Goal: Task Accomplishment & Management: Complete application form

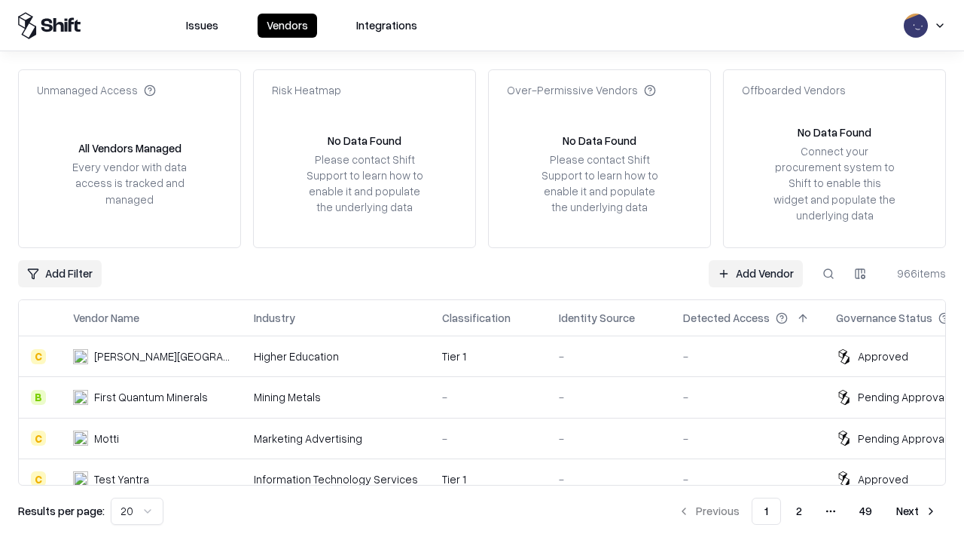
click at [756, 273] on link "Add Vendor" at bounding box center [756, 273] width 94 height 27
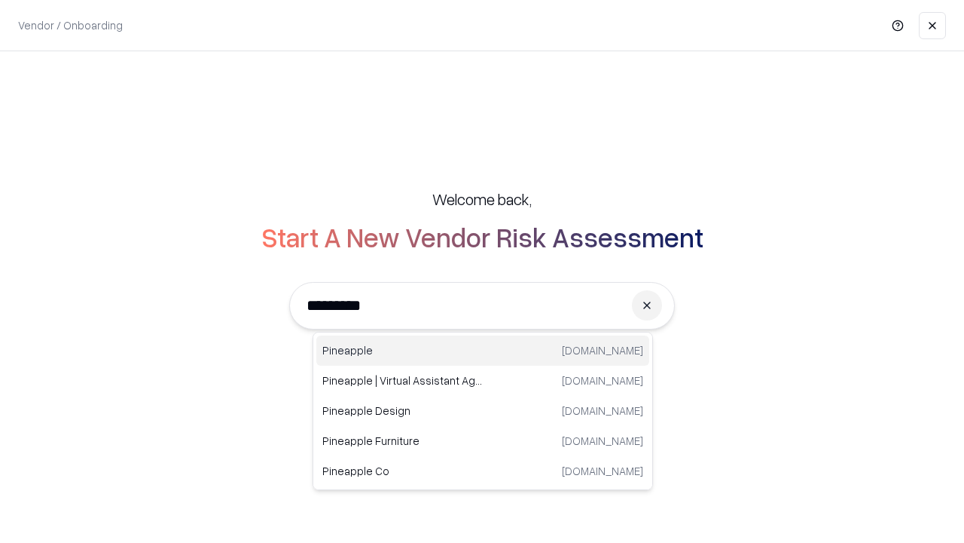
click at [483, 350] on div "Pineapple [DOMAIN_NAME]" at bounding box center [482, 350] width 333 height 30
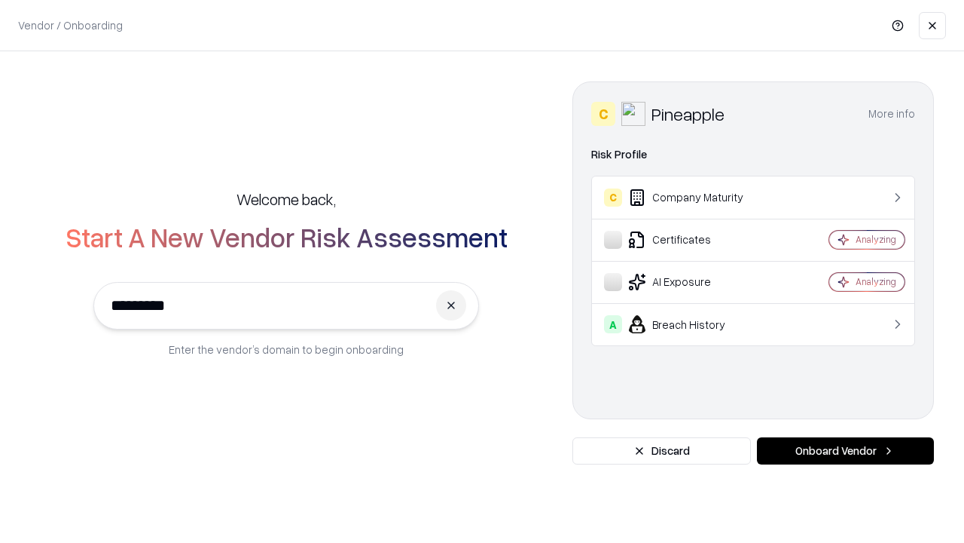
type input "*********"
click at [845, 451] on button "Onboard Vendor" at bounding box center [845, 450] width 177 height 27
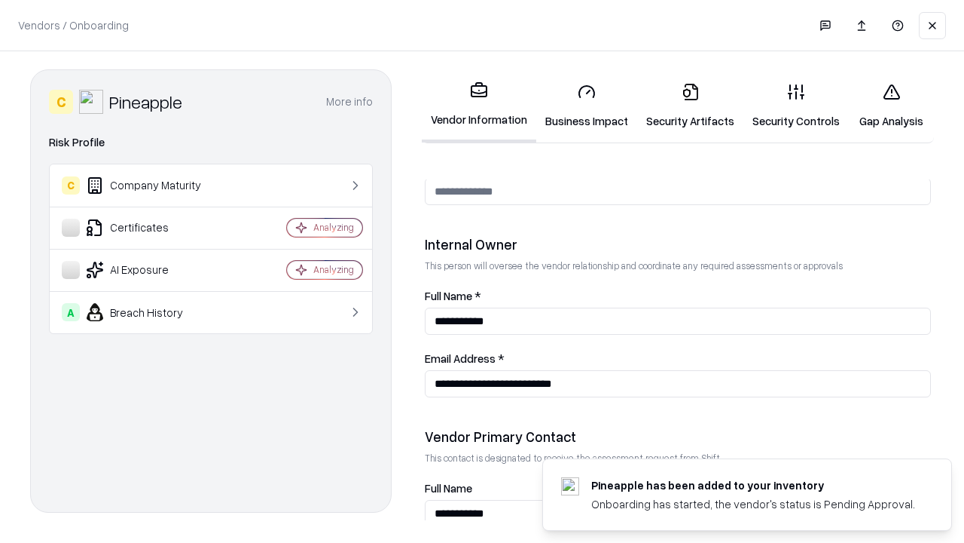
scroll to position [781, 0]
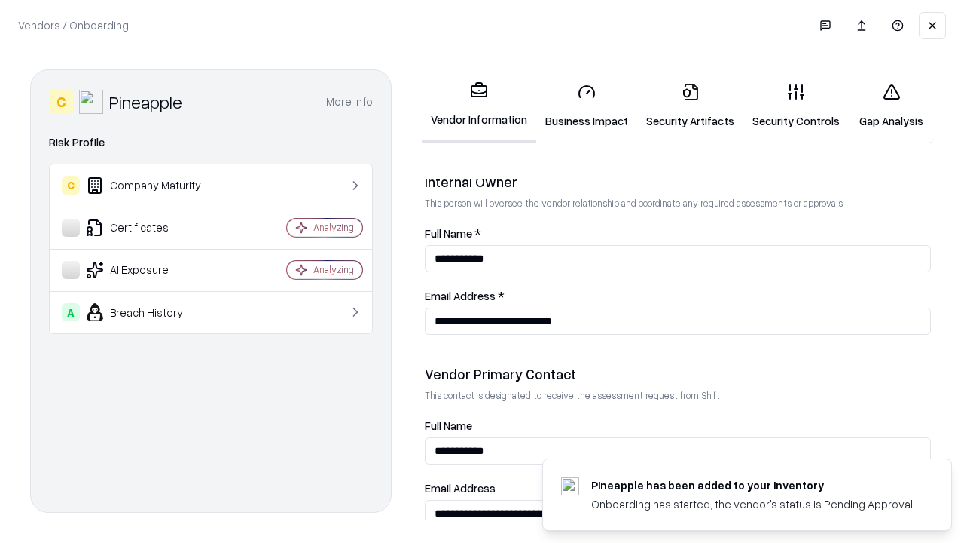
click at [587, 105] on link "Business Impact" at bounding box center [586, 106] width 101 height 70
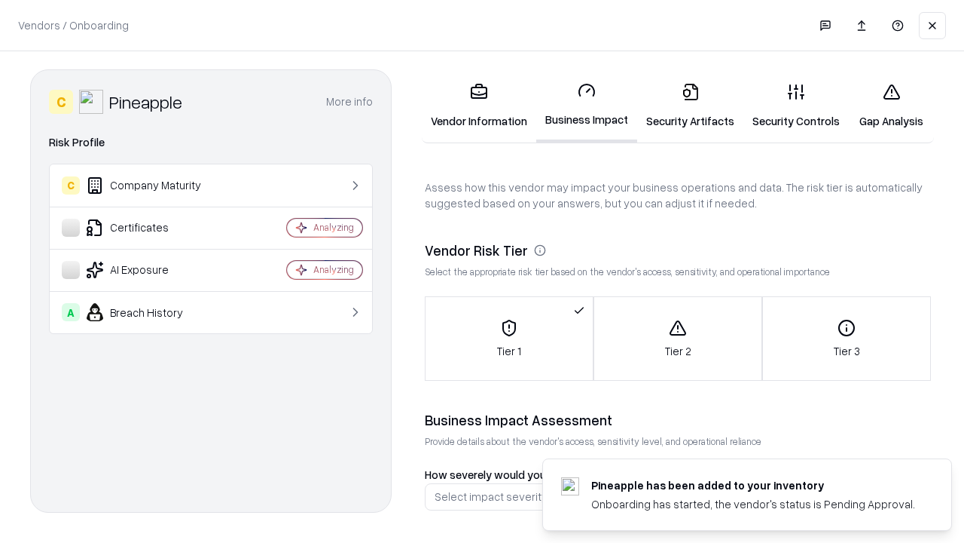
click at [690, 105] on link "Security Artifacts" at bounding box center [690, 106] width 106 height 70
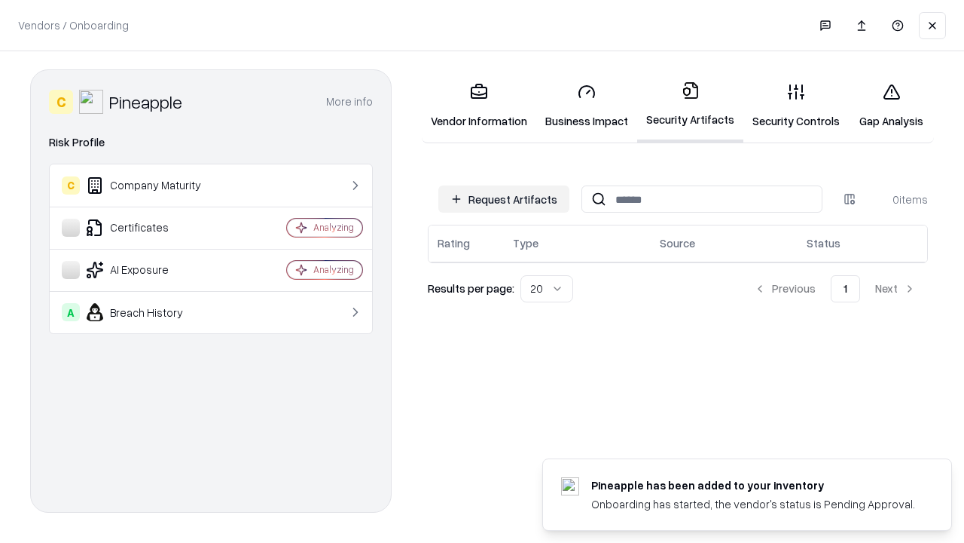
click at [504, 199] on button "Request Artifacts" at bounding box center [504, 198] width 131 height 27
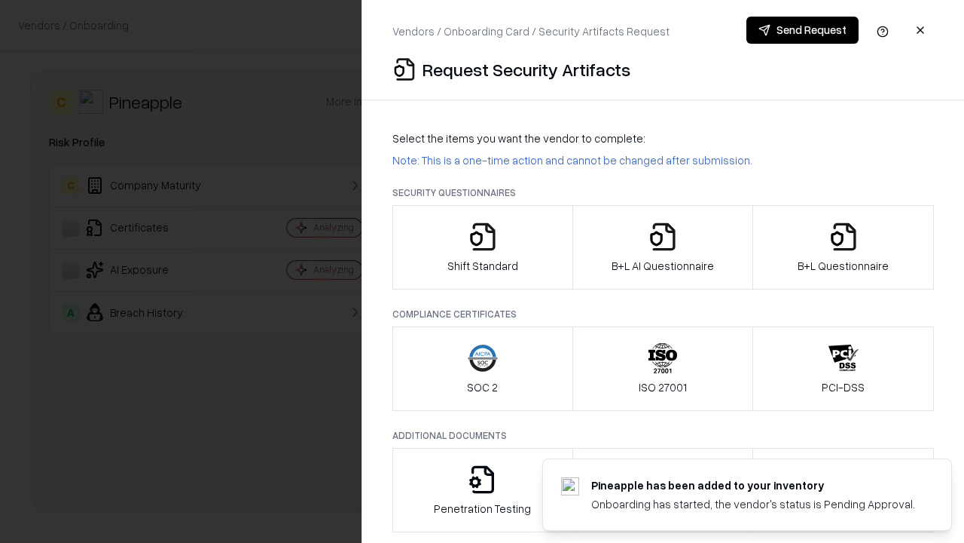
click at [482, 247] on icon "button" at bounding box center [483, 237] width 30 height 30
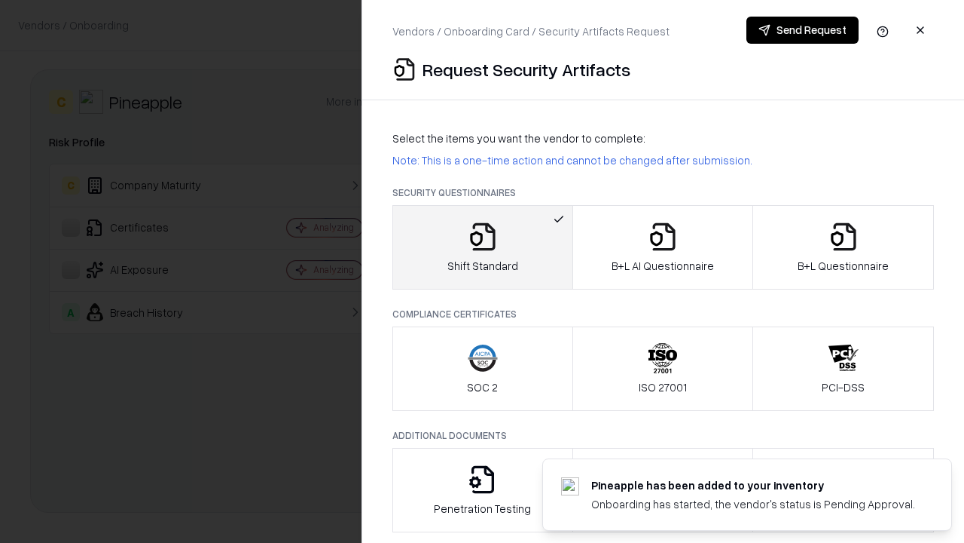
click at [802, 30] on button "Send Request" at bounding box center [803, 30] width 112 height 27
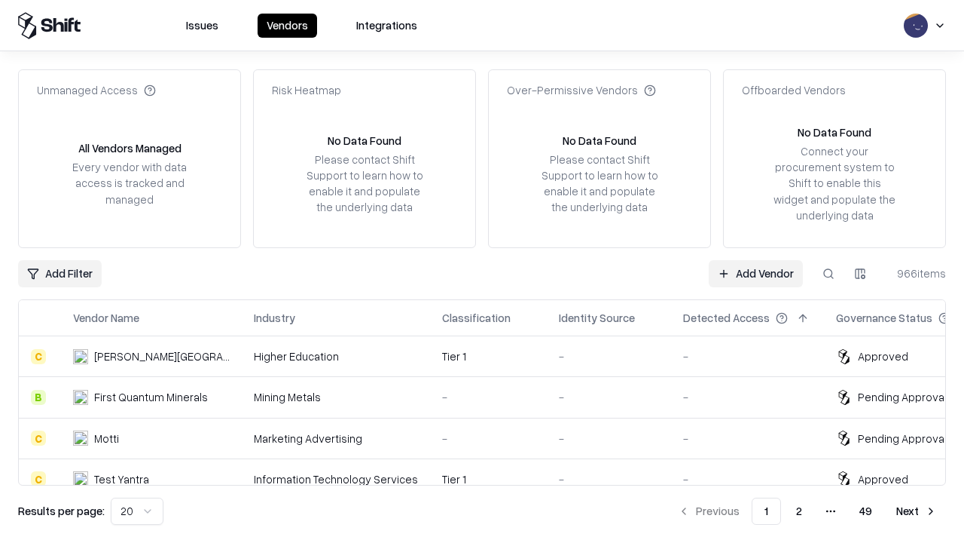
click at [829, 273] on button at bounding box center [828, 273] width 27 height 27
type input "*********"
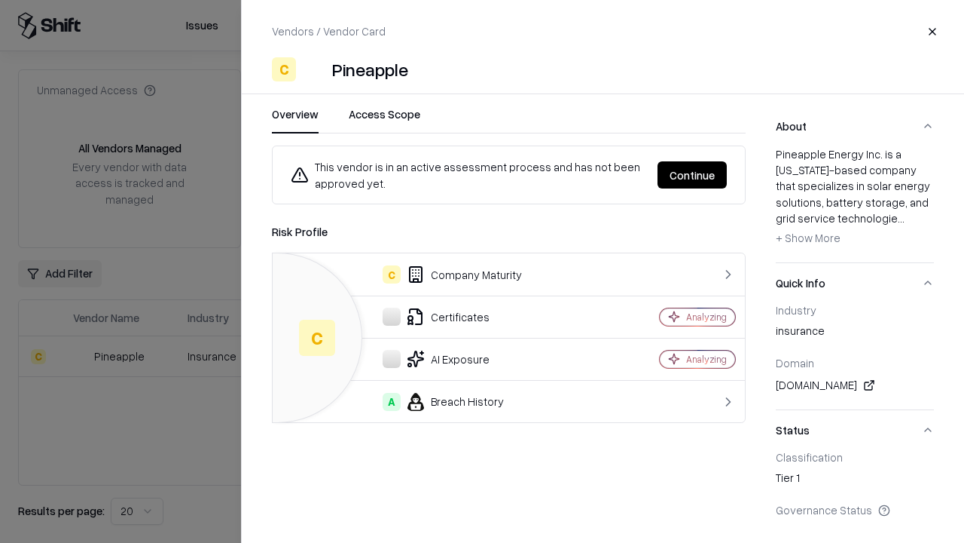
click at [692, 175] on button "Continue" at bounding box center [692, 174] width 69 height 27
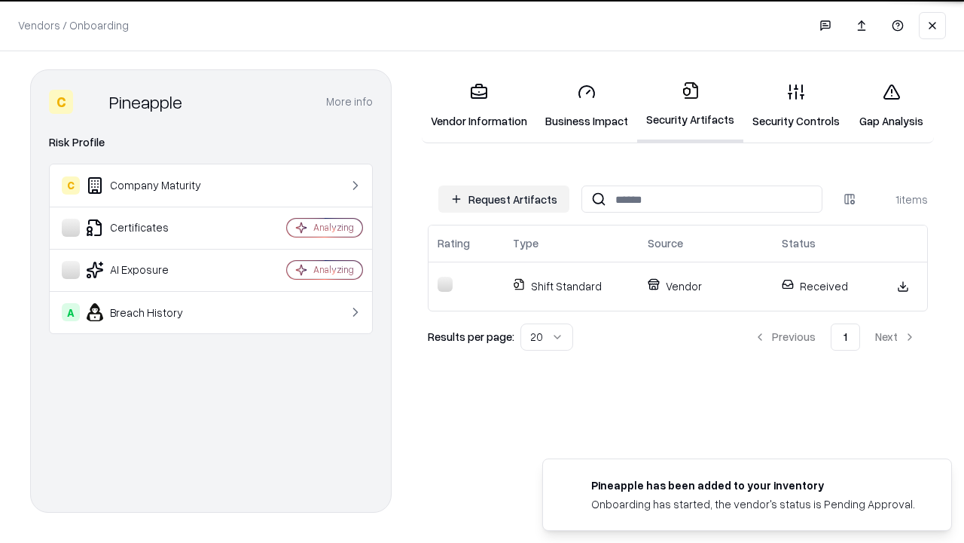
click at [796, 105] on link "Security Controls" at bounding box center [796, 106] width 105 height 70
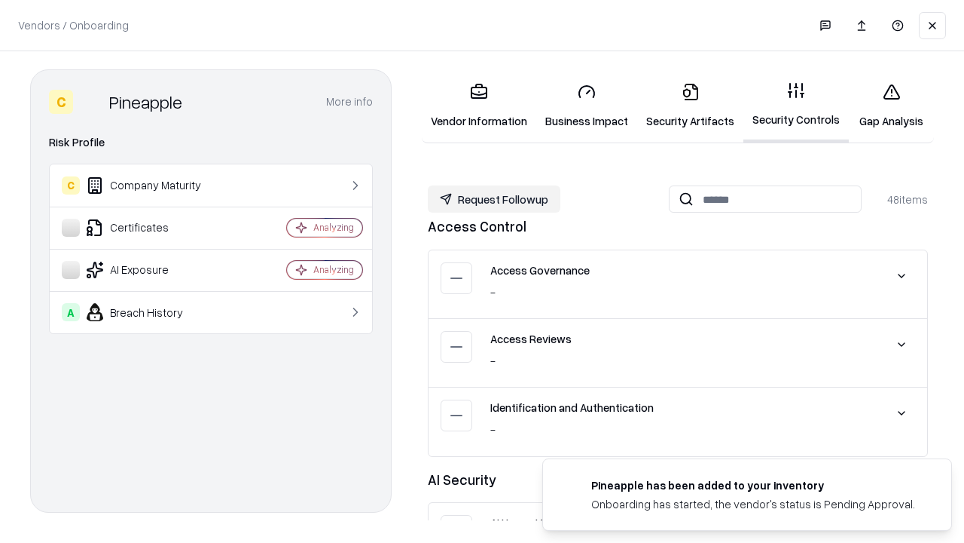
click at [494, 199] on button "Request Followup" at bounding box center [494, 198] width 133 height 27
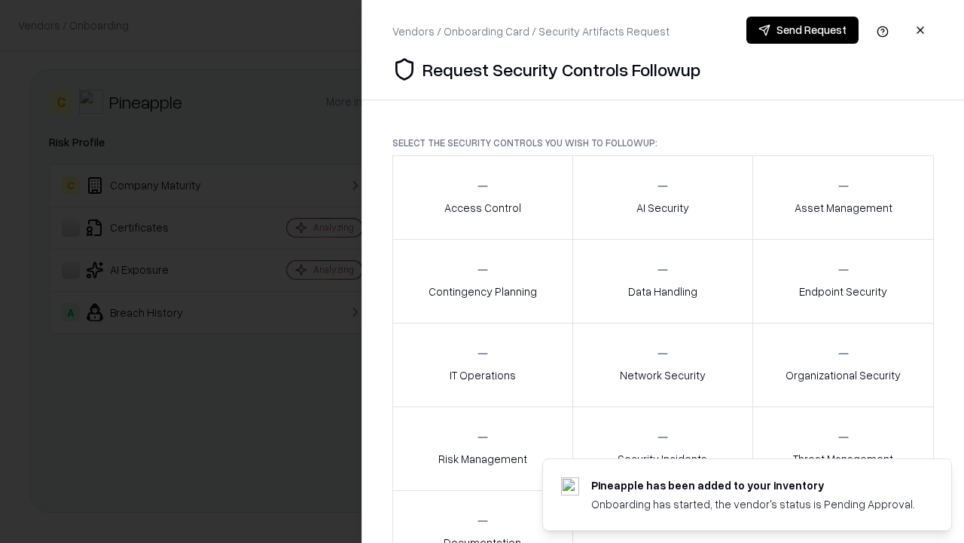
click at [482, 197] on div "Access Control" at bounding box center [483, 197] width 77 height 37
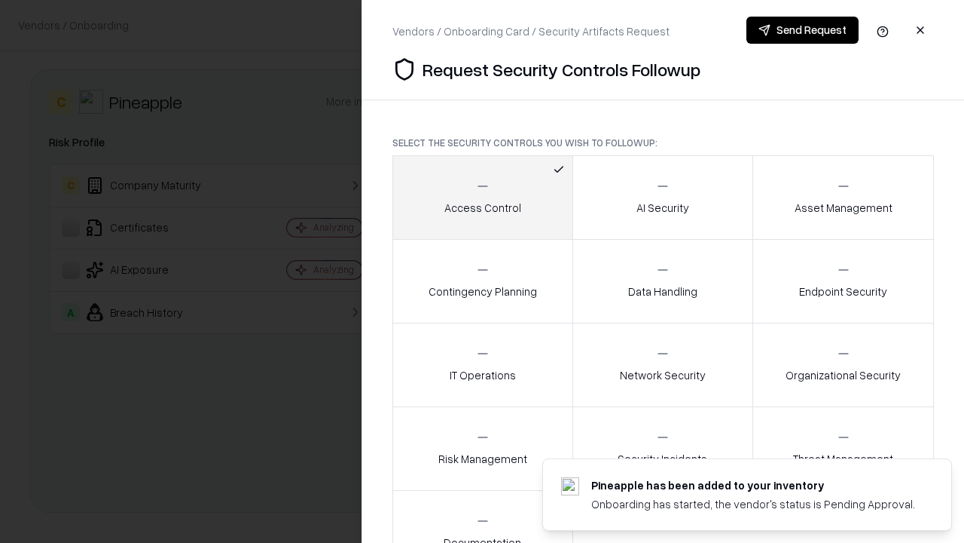
click at [802, 30] on button "Send Request" at bounding box center [803, 30] width 112 height 27
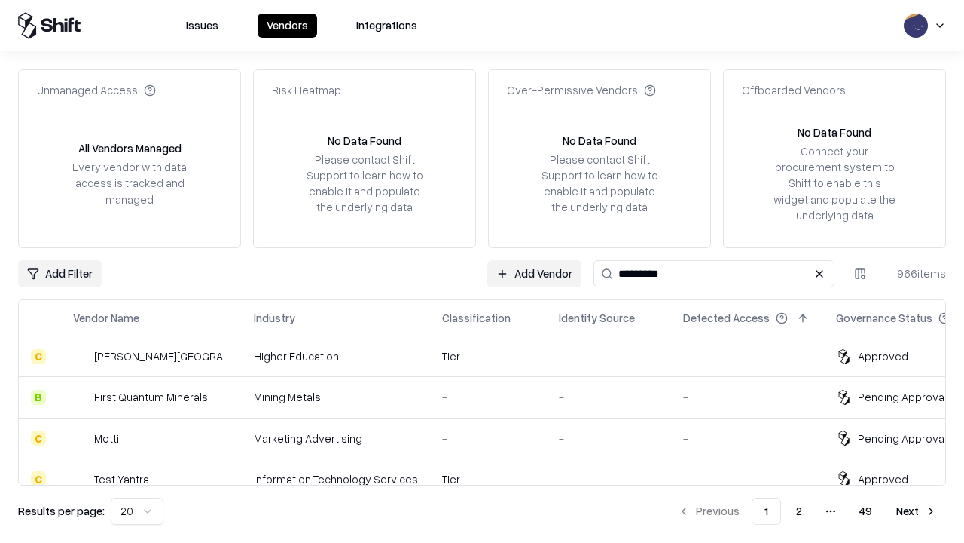
type input "*********"
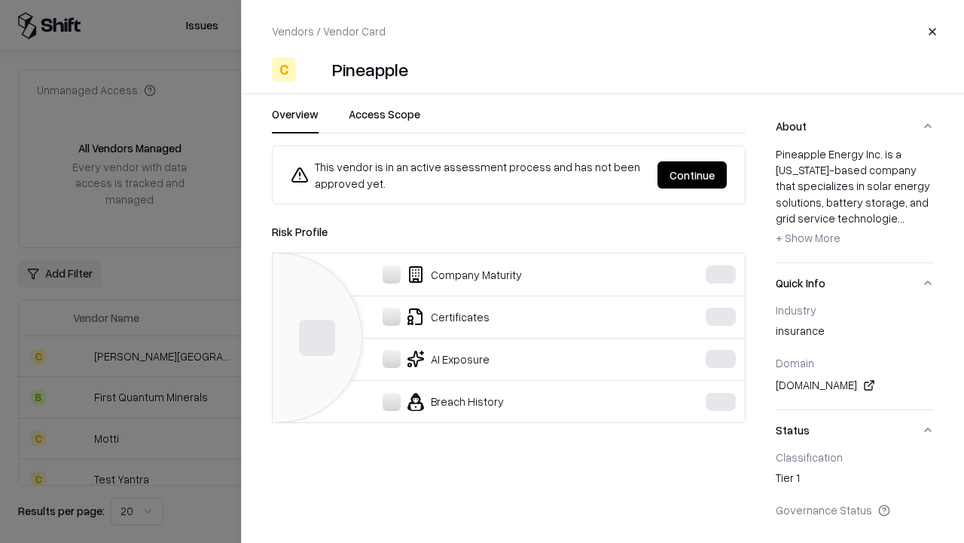
scroll to position [290, 0]
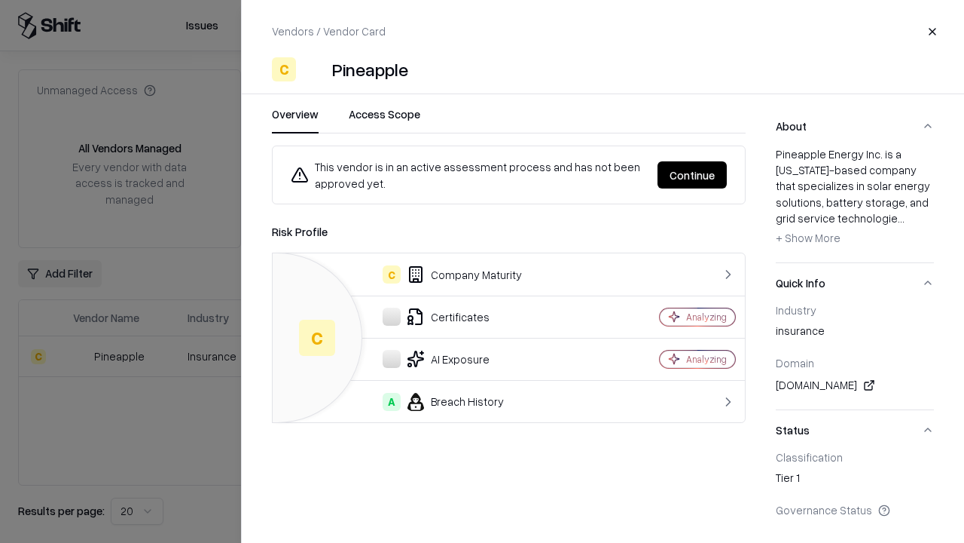
click at [692, 175] on button "Continue" at bounding box center [692, 174] width 69 height 27
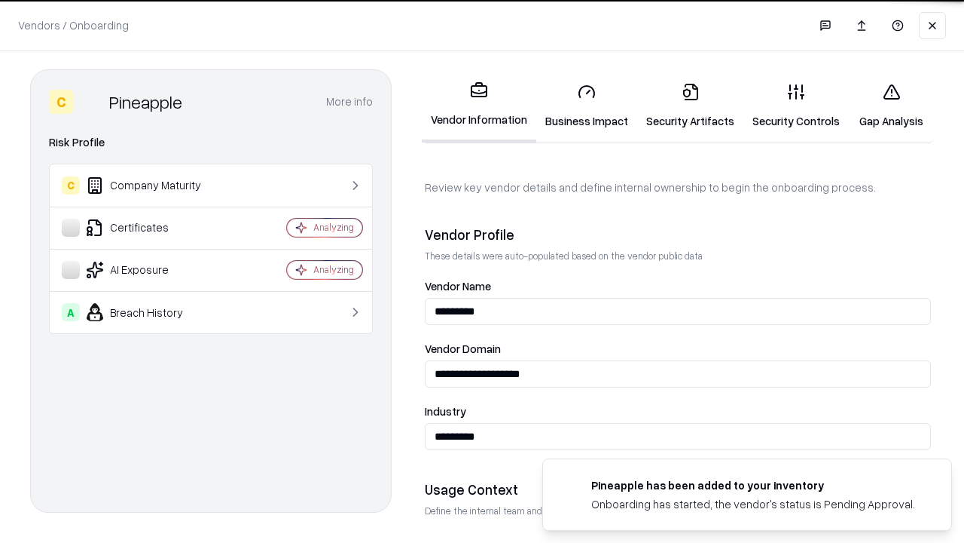
click at [891, 105] on link "Gap Analysis" at bounding box center [891, 106] width 85 height 70
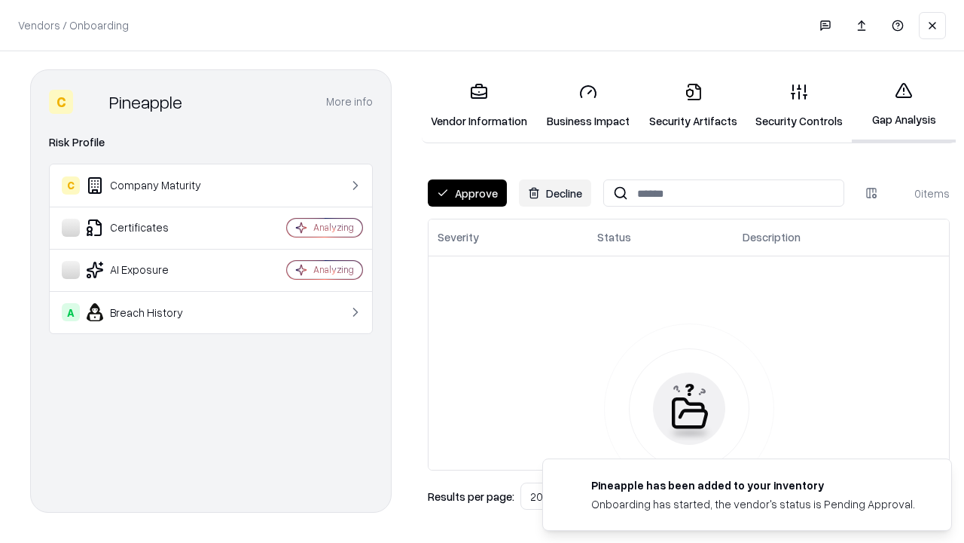
click at [467, 193] on button "Approve" at bounding box center [467, 192] width 79 height 27
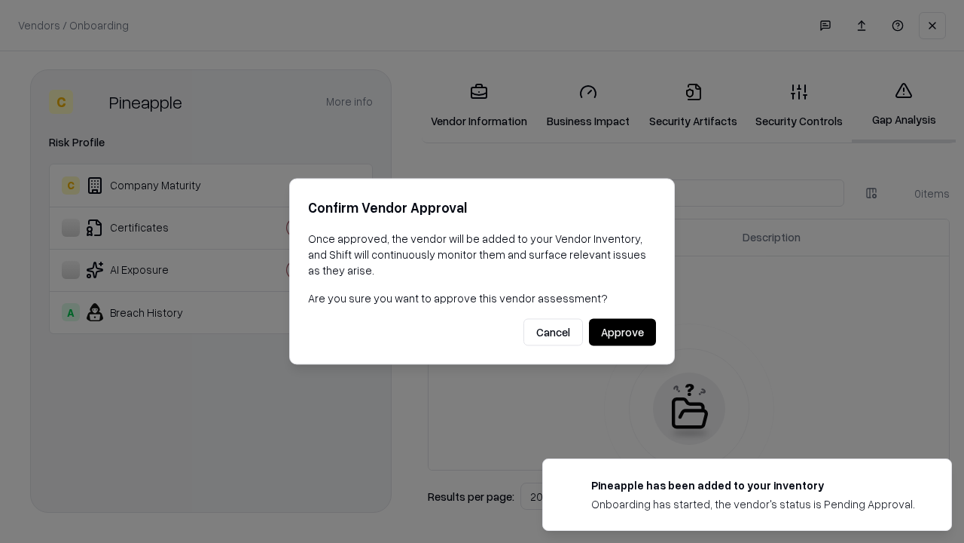
click at [622, 332] on button "Approve" at bounding box center [622, 332] width 67 height 27
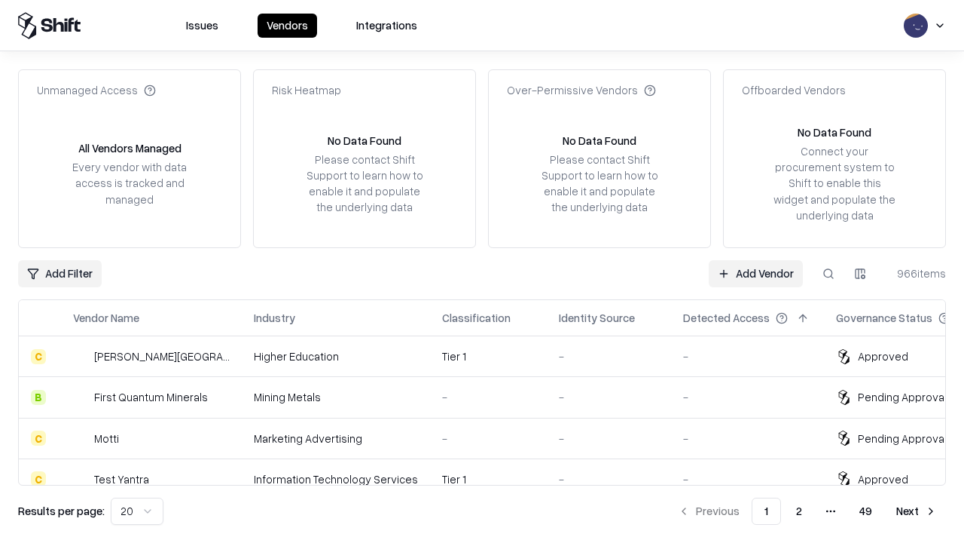
type input "*********"
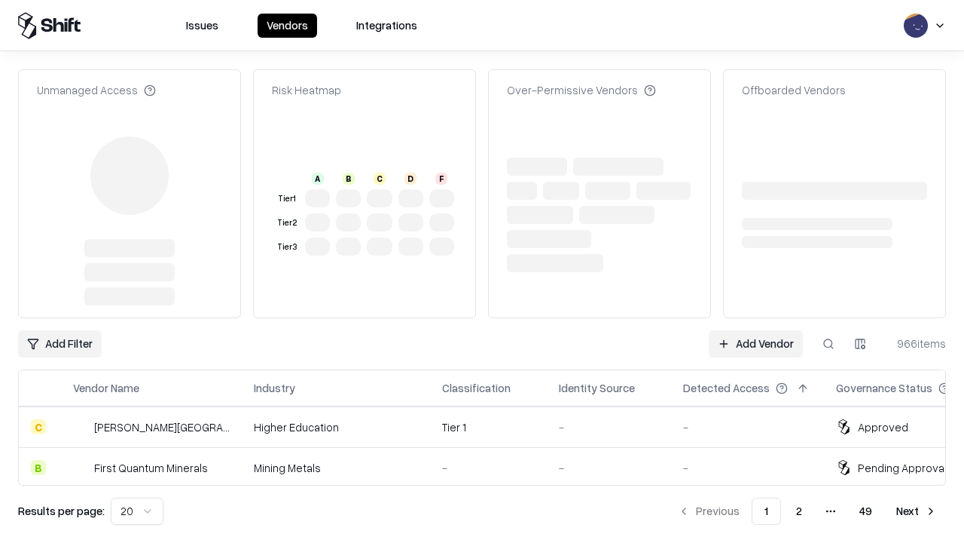
click at [756, 344] on link "Add Vendor" at bounding box center [756, 343] width 94 height 27
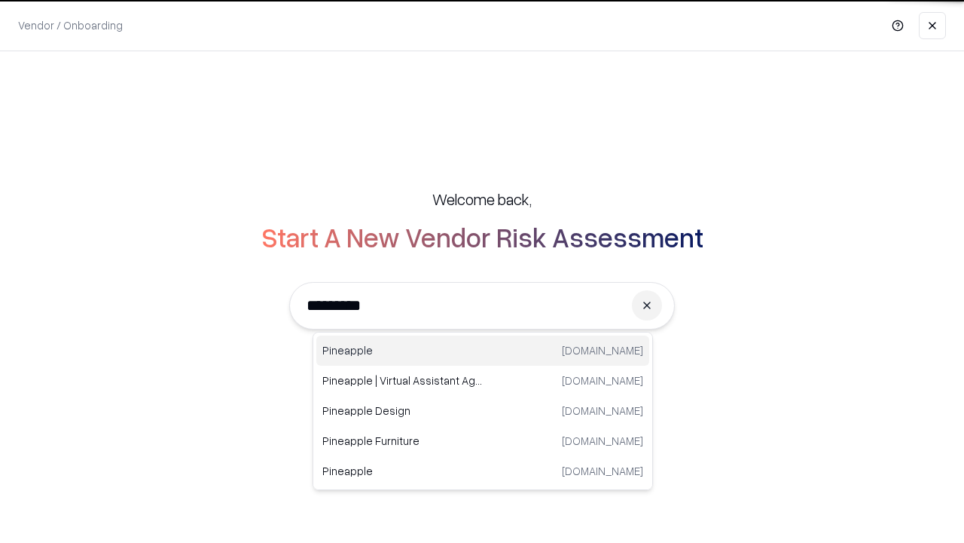
click at [483, 350] on div "Pineapple [DOMAIN_NAME]" at bounding box center [482, 350] width 333 height 30
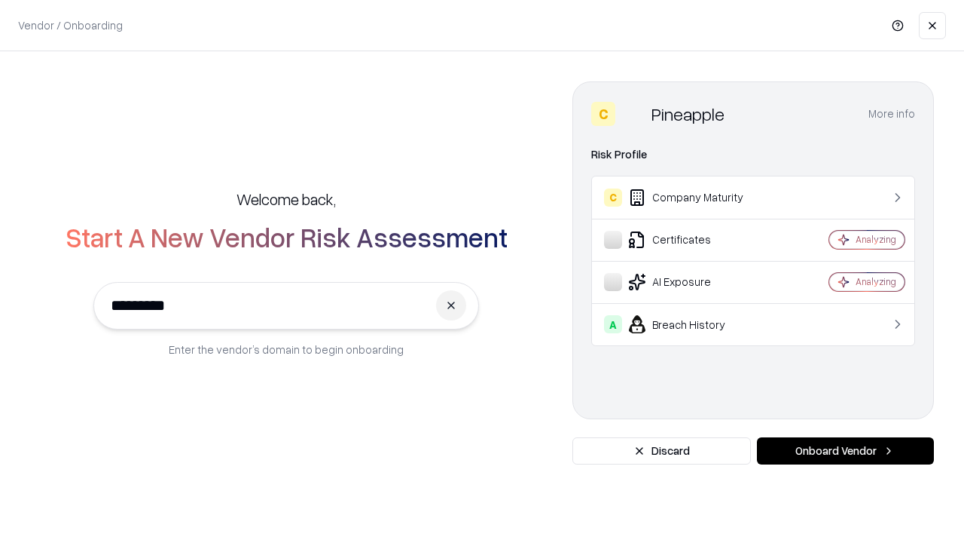
type input "*********"
click at [845, 451] on button "Onboard Vendor" at bounding box center [845, 450] width 177 height 27
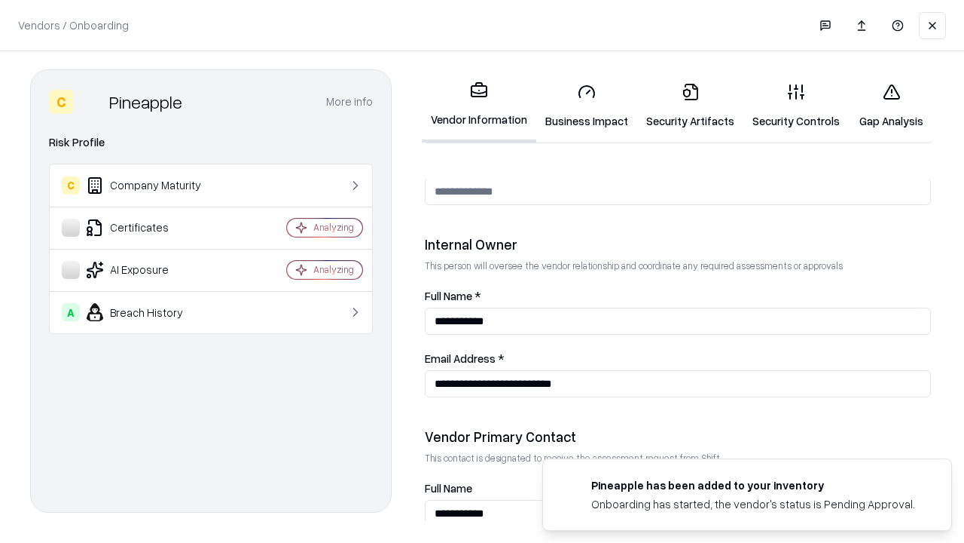
scroll to position [781, 0]
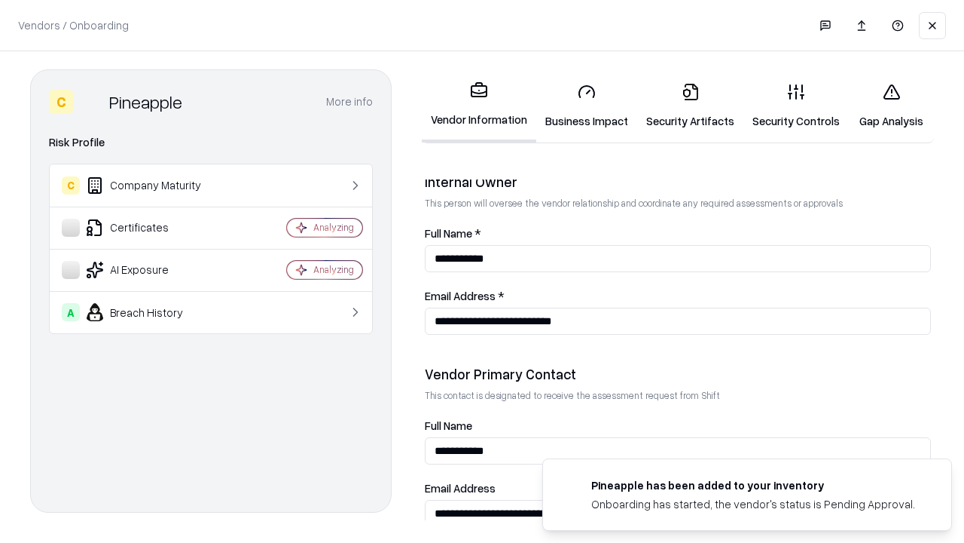
click at [891, 105] on link "Gap Analysis" at bounding box center [891, 106] width 85 height 70
